Goal: Task Accomplishment & Management: Use online tool/utility

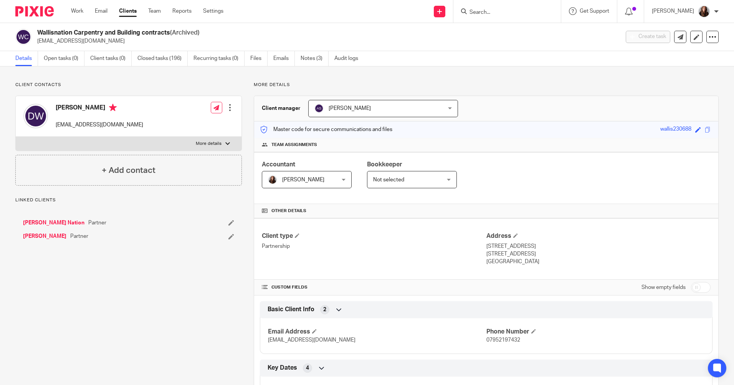
click at [75, 10] on link "Work" at bounding box center [77, 11] width 12 height 8
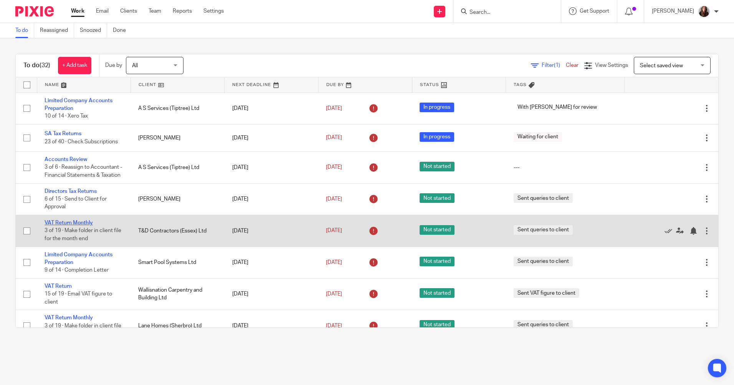
click at [89, 222] on link "VAT Return Monthly" at bounding box center [69, 222] width 48 height 5
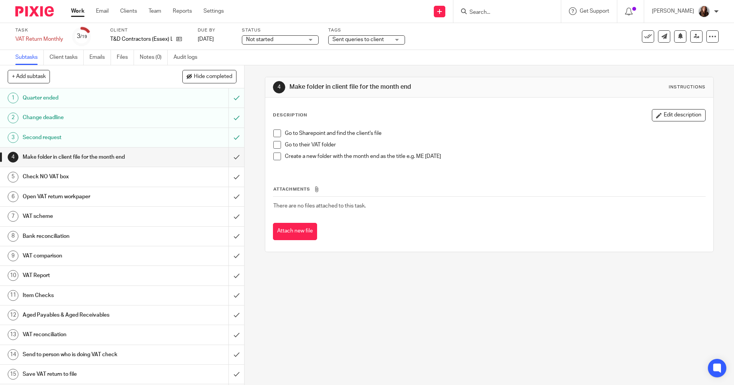
drag, startPoint x: 276, startPoint y: 131, endPoint x: 271, endPoint y: 148, distance: 18.5
click at [276, 130] on span at bounding box center [277, 133] width 8 height 8
click at [273, 145] on span at bounding box center [277, 145] width 8 height 8
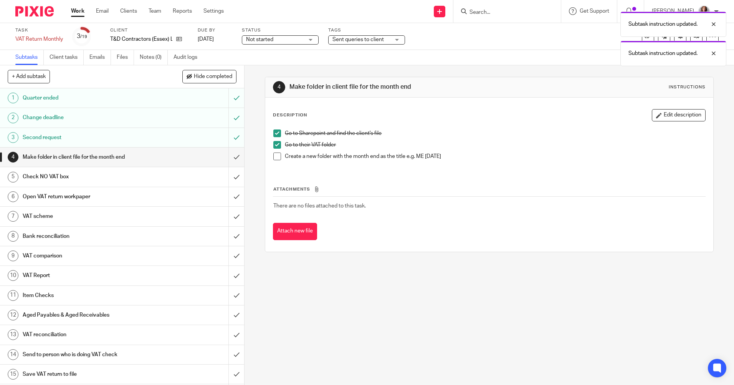
click at [275, 153] on span at bounding box center [277, 156] width 8 height 8
click at [232, 155] on input "submit" at bounding box center [122, 156] width 244 height 19
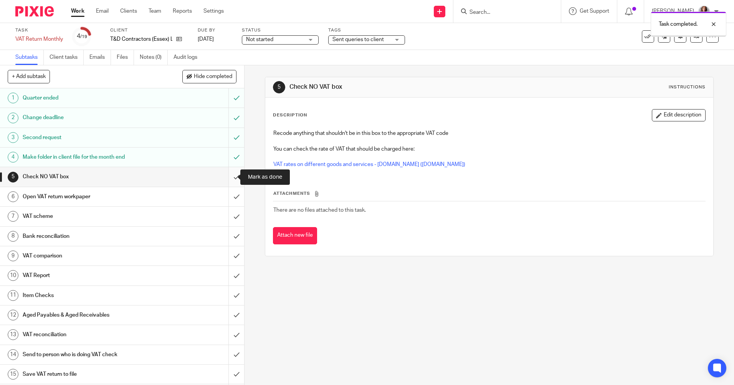
click at [233, 178] on input "submit" at bounding box center [122, 176] width 244 height 19
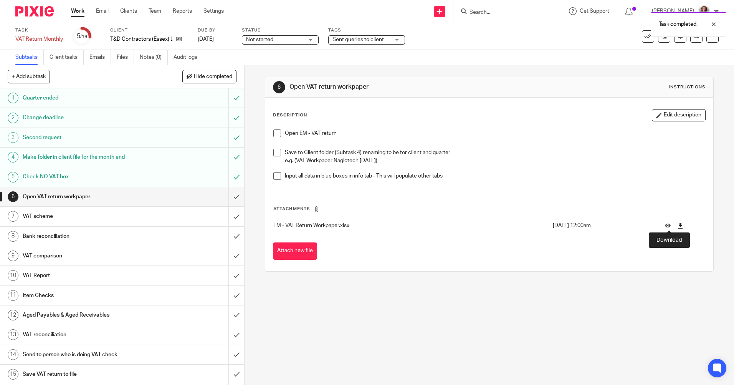
click at [678, 225] on icon at bounding box center [681, 226] width 6 height 6
